Goal: Transaction & Acquisition: Purchase product/service

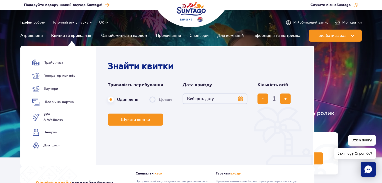
click at [84, 36] on link "Квитки та пропозиція" at bounding box center [71, 36] width 41 height 12
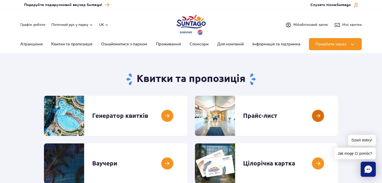
click at [338, 117] on link at bounding box center [338, 116] width 0 height 40
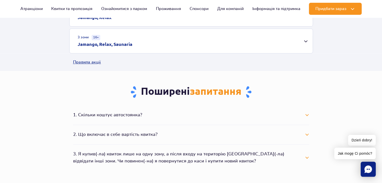
scroll to position [126, 0]
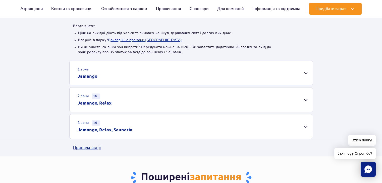
click at [308, 74] on div "1 зона Jamango" at bounding box center [191, 73] width 243 height 24
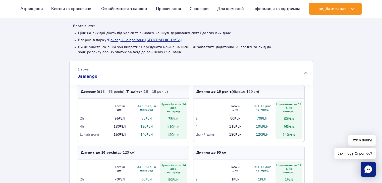
click at [307, 74] on div "1 зона Jamango" at bounding box center [191, 73] width 243 height 24
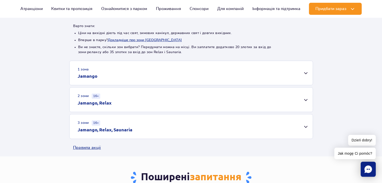
click at [307, 126] on div "3 зони 16+ Jamango, Relax, Saunaria" at bounding box center [191, 127] width 243 height 24
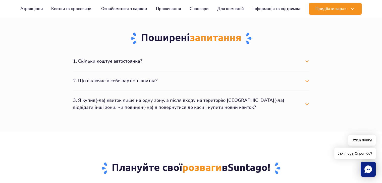
scroll to position [352, 0]
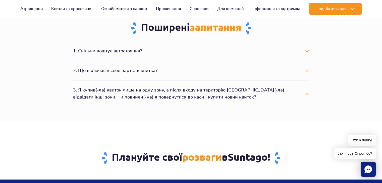
click at [307, 70] on button "2. Що включає в себе вартість квитка?" at bounding box center [191, 70] width 236 height 11
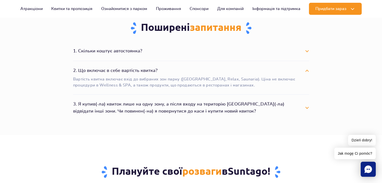
click at [306, 70] on button "2. Що включає в себе вартість квитка?" at bounding box center [191, 70] width 236 height 11
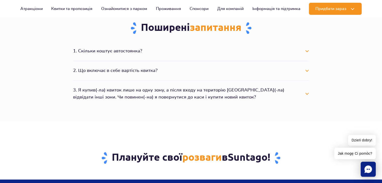
click at [307, 93] on button "3. Я купив(-ла) квиток лише на одну зону, а після входу на територію Парку вирі…" at bounding box center [191, 94] width 236 height 18
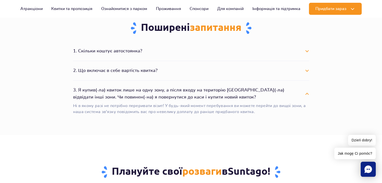
click at [307, 93] on button "3. Я купив(-ла) квиток лише на одну зону, а після входу на територію Парку вирі…" at bounding box center [191, 94] width 236 height 18
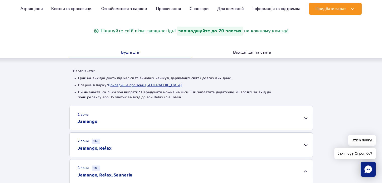
scroll to position [75, 0]
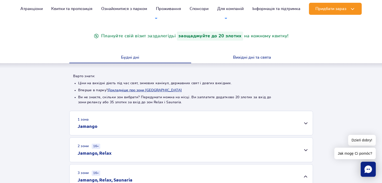
click at [256, 59] on button "Вихідні дні та свята" at bounding box center [252, 58] width 122 height 11
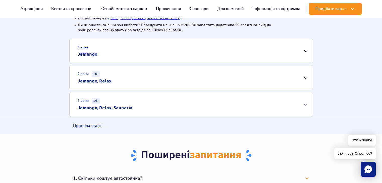
scroll to position [151, 0]
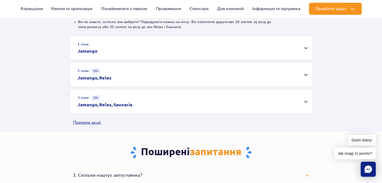
click at [304, 102] on div "3 зони 16+ Jamango, Relax, Saunaria" at bounding box center [191, 101] width 243 height 24
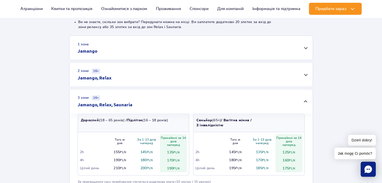
scroll to position [101, 0]
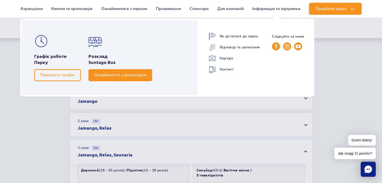
click at [109, 76] on span "Ознайомтеся з розкладом" at bounding box center [120, 75] width 52 height 5
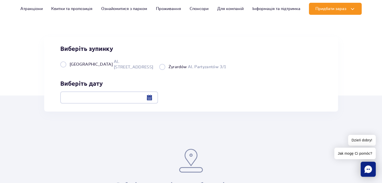
scroll to position [50, 0]
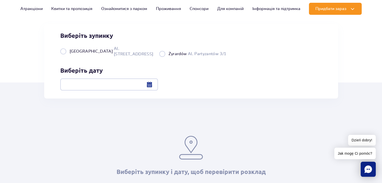
click at [158, 86] on div at bounding box center [109, 85] width 98 height 12
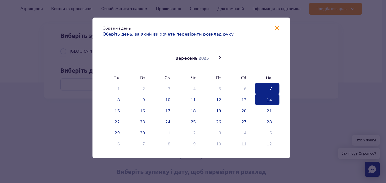
click at [267, 100] on span "14" at bounding box center [267, 99] width 25 height 11
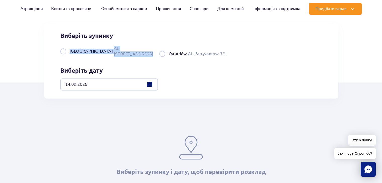
drag, startPoint x: 69, startPoint y: 86, endPoint x: 122, endPoint y: 85, distance: 53.0
click at [128, 57] on label "Warszawa Al. Jerozolimskie 56" at bounding box center [106, 51] width 93 height 11
click at [132, 102] on div "Виберіть зупинку і дату, щоб перевірити розклад" at bounding box center [191, 137] width 382 height 77
click at [64, 57] on label "Warszawa Al. Jerozolimskie 56" at bounding box center [106, 51] width 93 height 11
click at [64, 57] on input "Warszawa Al. Jerozolimskie 56" at bounding box center [63, 56] width 6 height 1
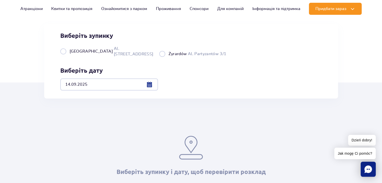
radio input "true"
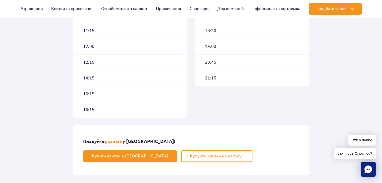
scroll to position [251, 0]
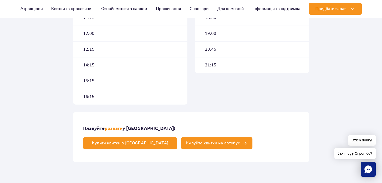
click at [240, 142] on span "Купуйте квитки на автобус" at bounding box center [213, 144] width 54 height 4
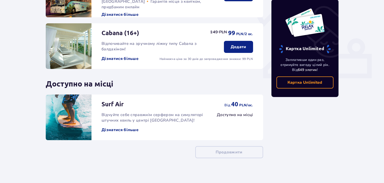
scroll to position [186, 0]
